Goal: Find specific page/section: Find specific page/section

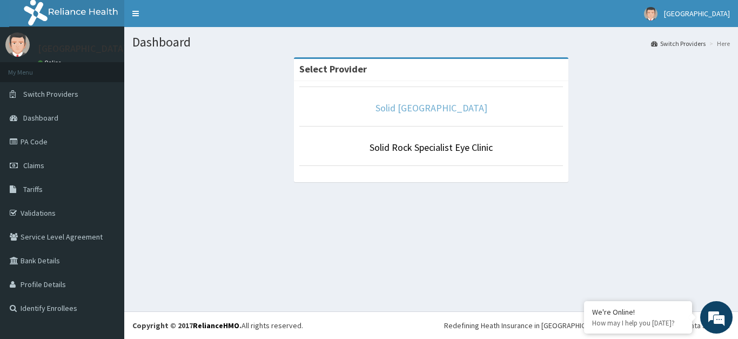
click at [427, 108] on link "Solid [GEOGRAPHIC_DATA]" at bounding box center [432, 108] width 112 height 12
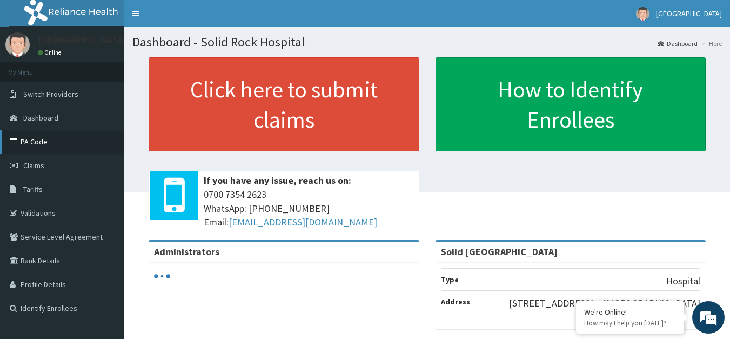
click at [41, 148] on link "PA Code" at bounding box center [62, 142] width 124 height 24
